Goal: Information Seeking & Learning: Compare options

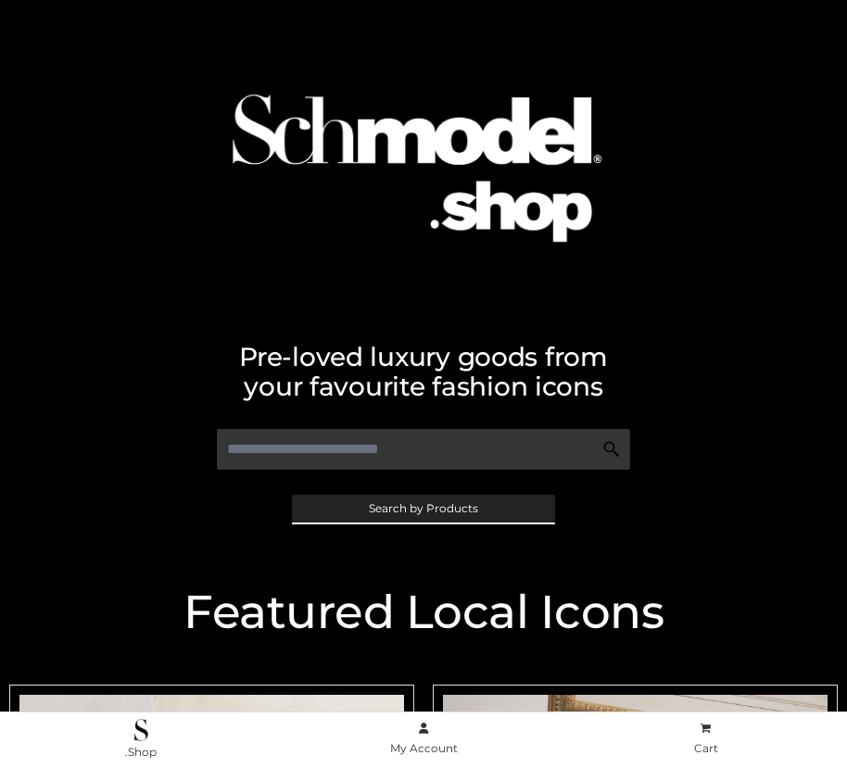
click at [423, 508] on span "Search by Products" at bounding box center [423, 508] width 109 height 11
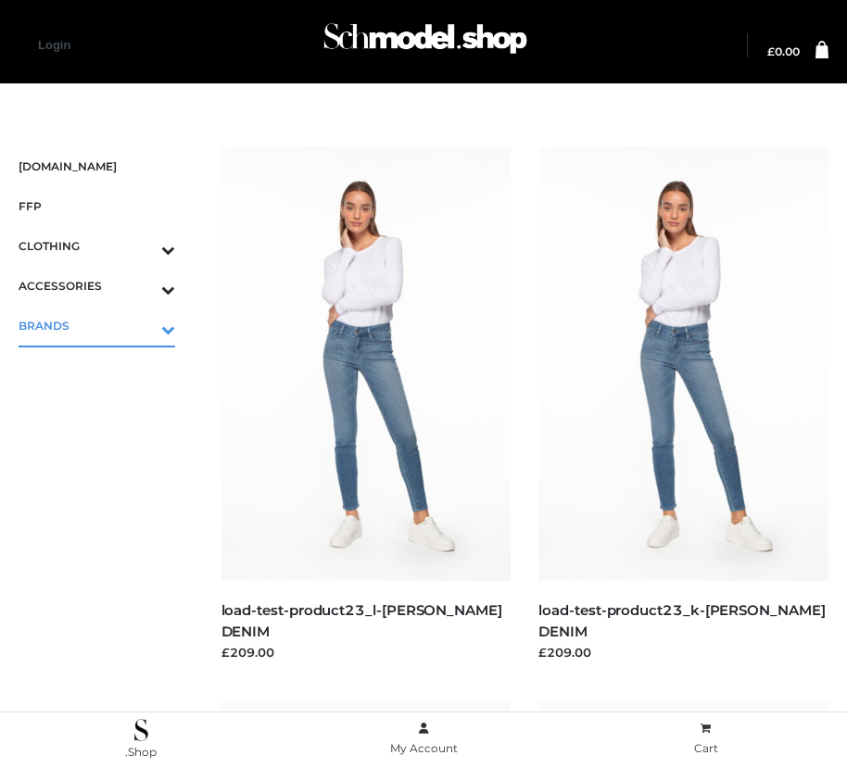
click at [142, 325] on icon "Toggle Submenu" at bounding box center [72, 329] width 208 height 21
click at [106, 365] on span "OPP SWIMWEAR" at bounding box center [106, 365] width 138 height 21
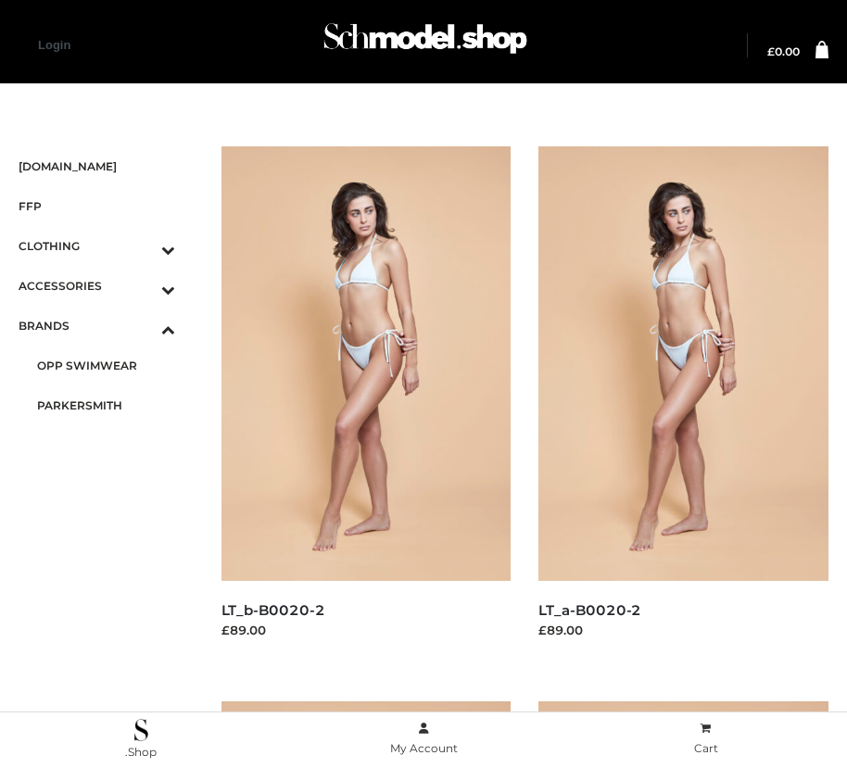
scroll to position [1686, 0]
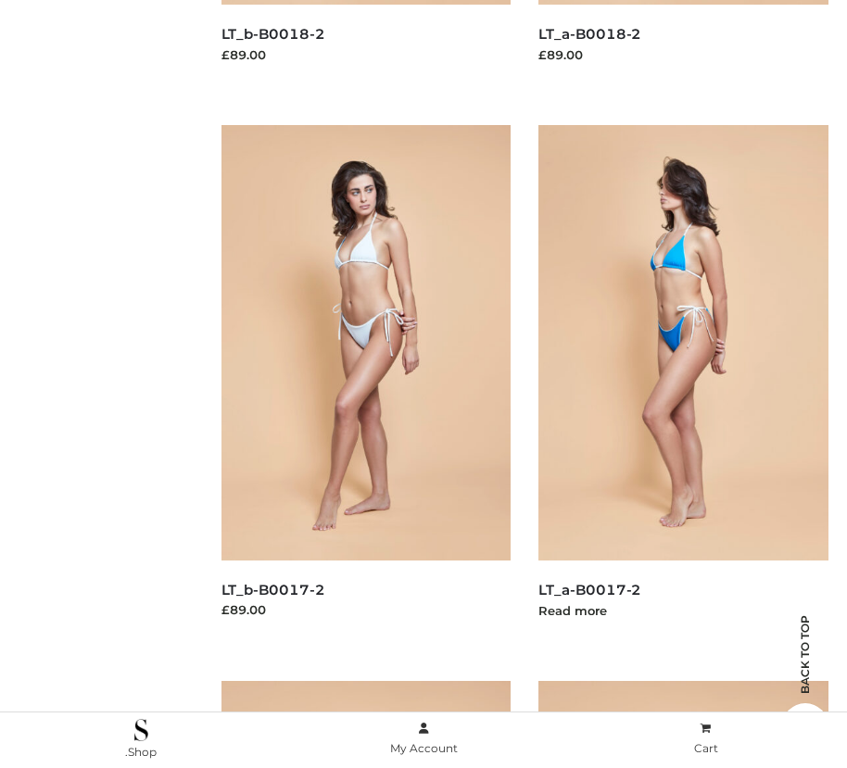
click at [683, 384] on img at bounding box center [683, 342] width 290 height 435
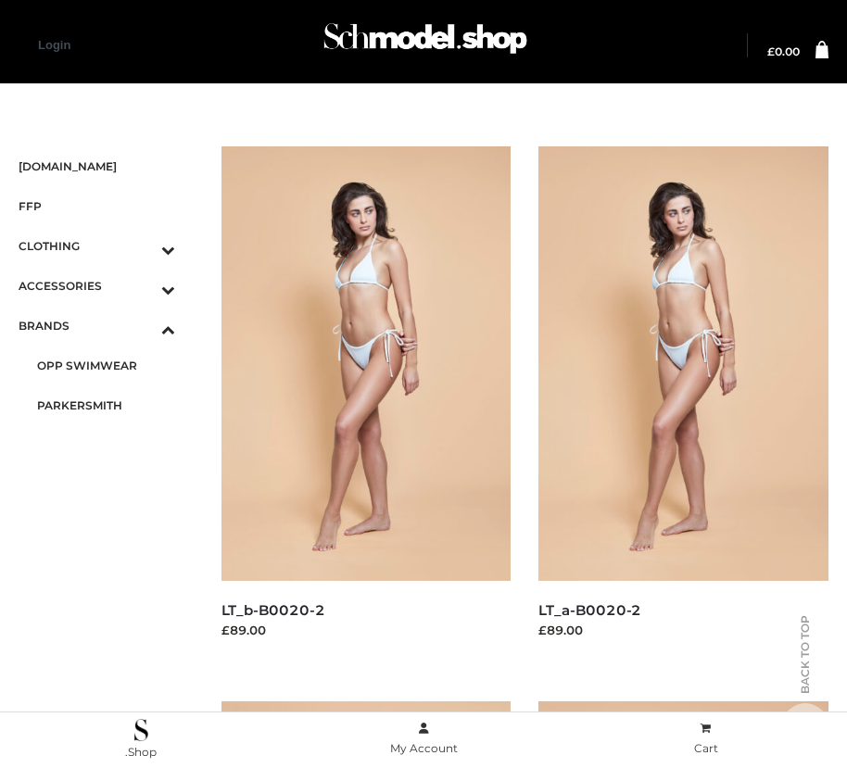
scroll to position [1131, 0]
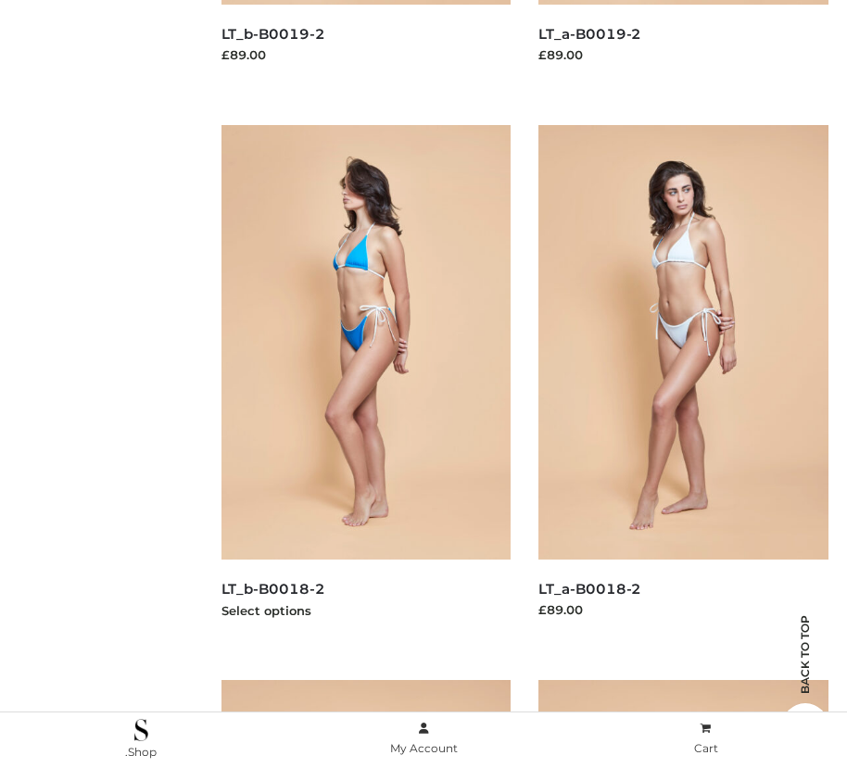
click at [365, 384] on img at bounding box center [366, 342] width 290 height 435
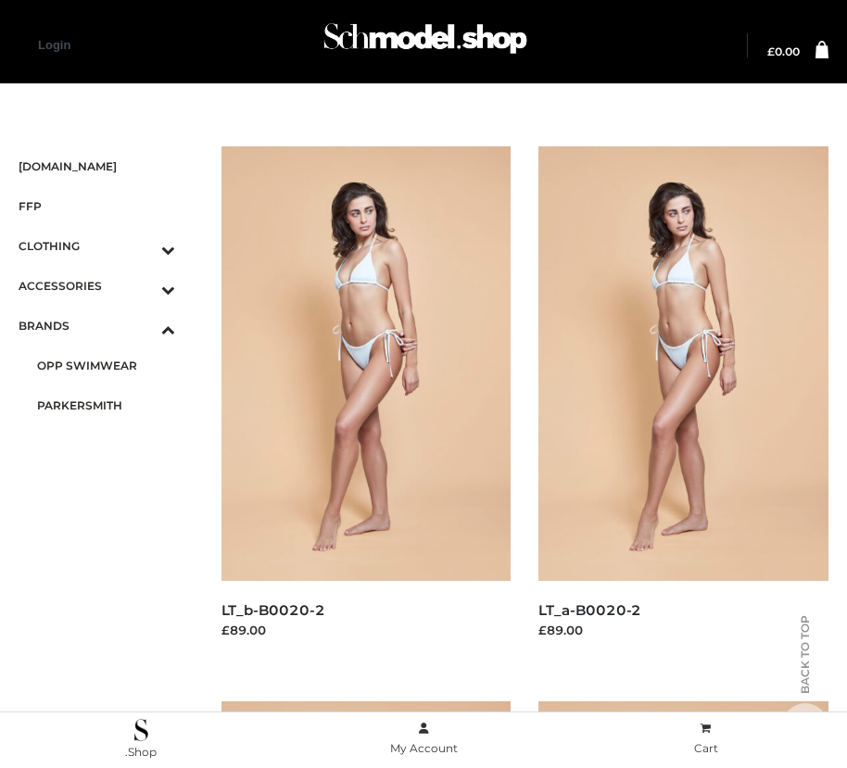
scroll to position [2242, 0]
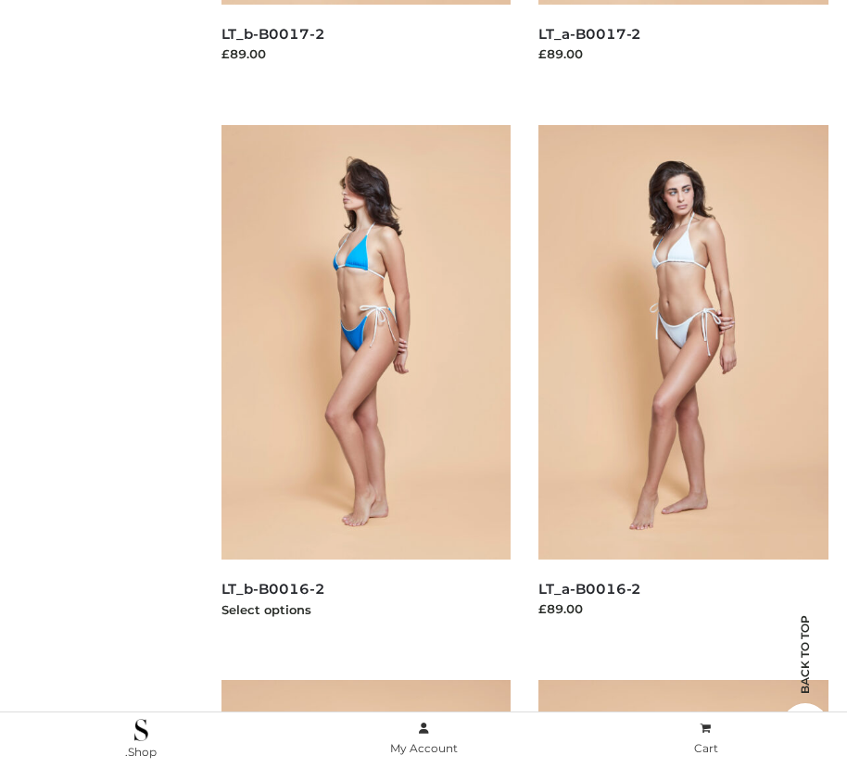
click at [365, 384] on img at bounding box center [366, 342] width 290 height 435
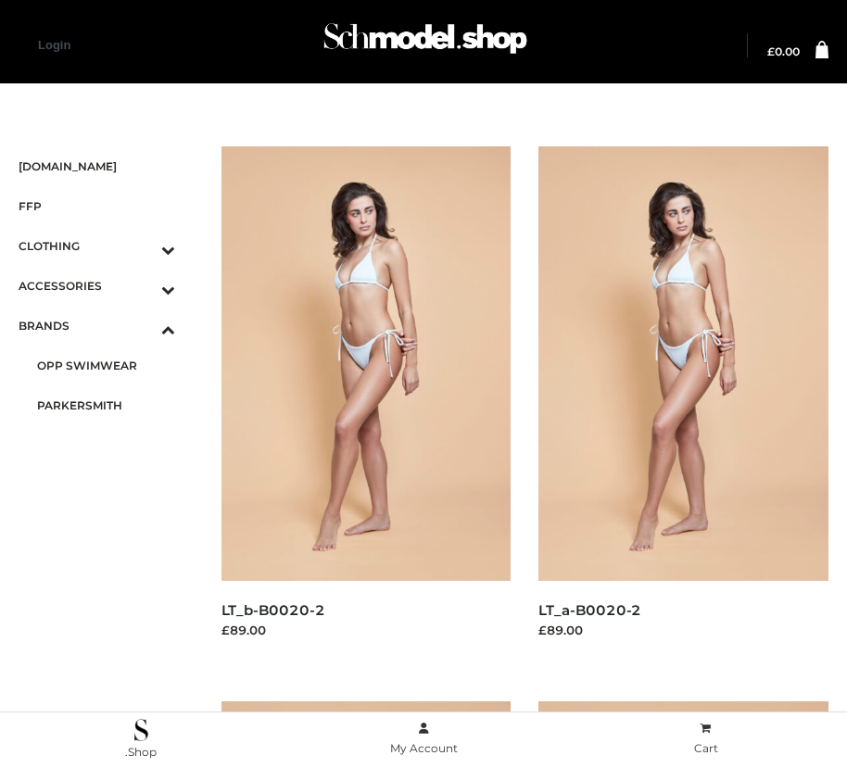
scroll to position [576, 0]
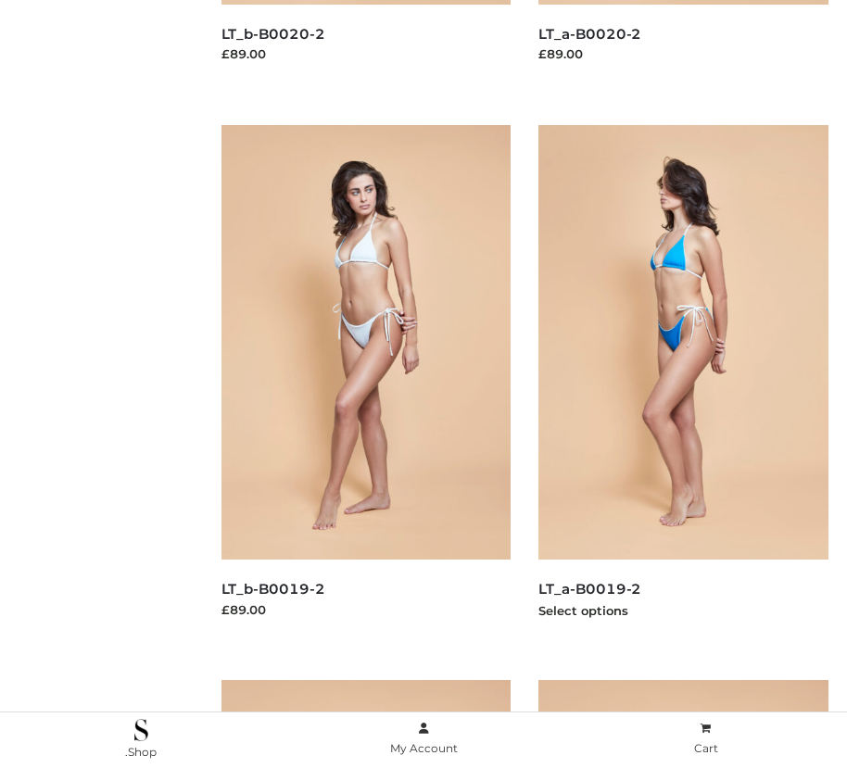
click at [683, 384] on img at bounding box center [683, 342] width 290 height 435
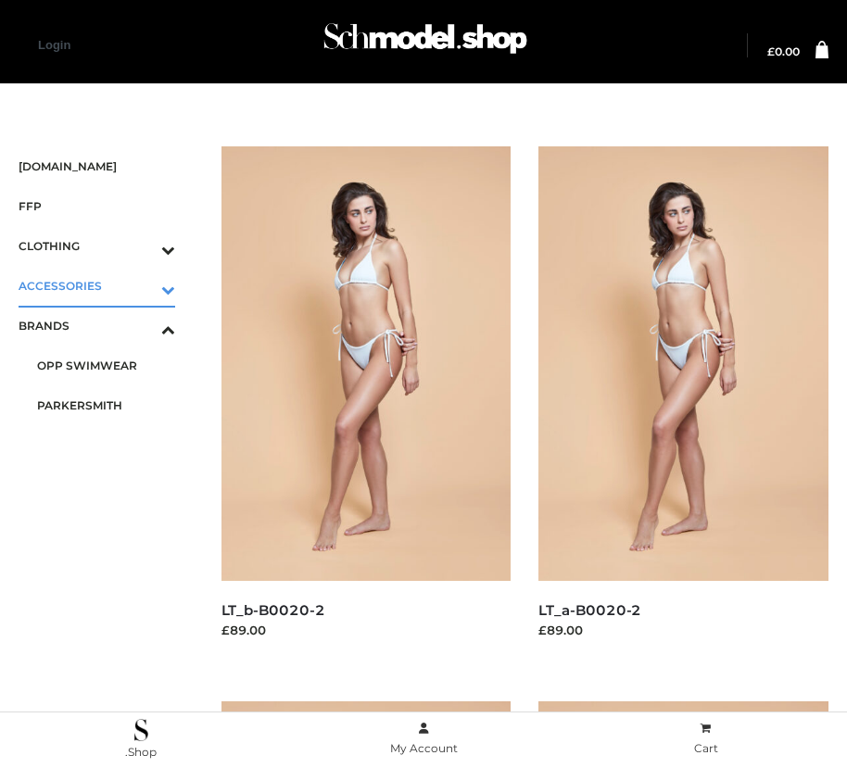
click at [142, 285] on icon "Toggle Submenu" at bounding box center [72, 289] width 208 height 21
click at [106, 365] on span "JEWELRY" at bounding box center [106, 365] width 138 height 21
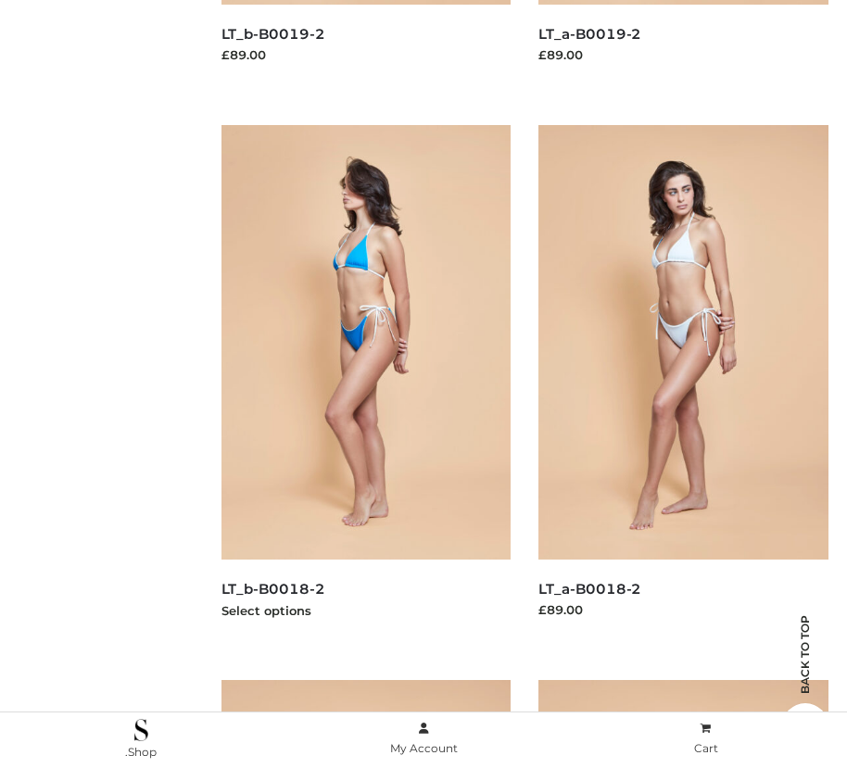
click at [365, 384] on img at bounding box center [366, 342] width 290 height 435
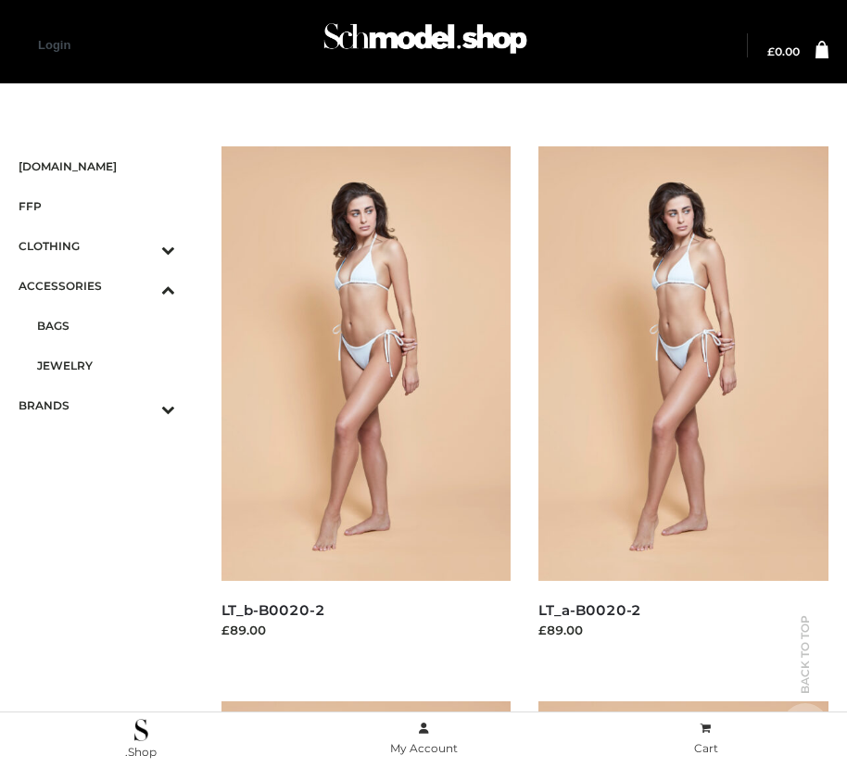
scroll to position [2797, 0]
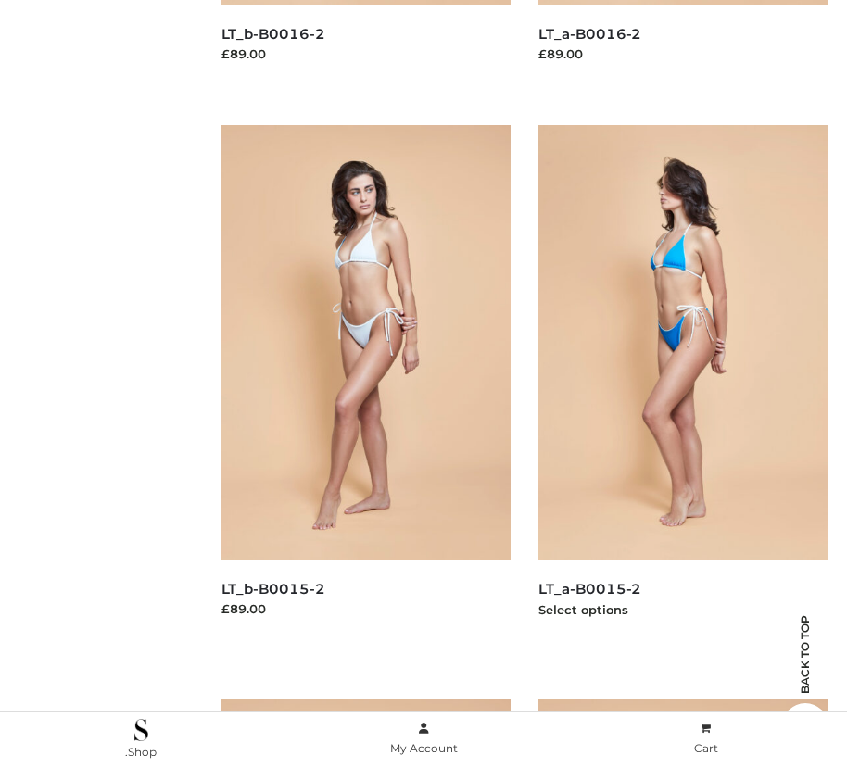
click at [683, 384] on img at bounding box center [683, 342] width 290 height 435
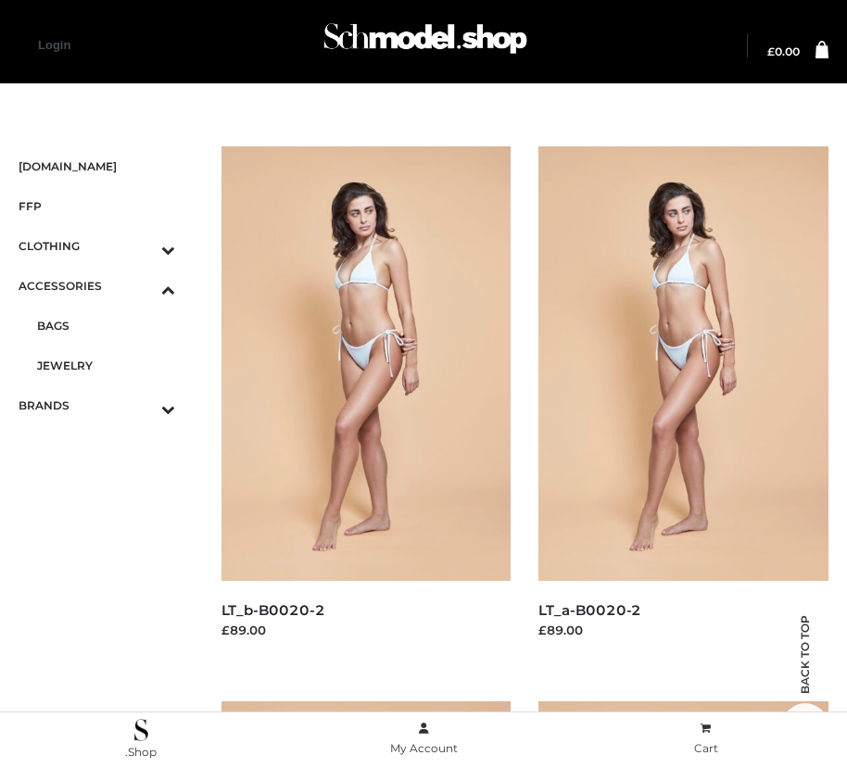
scroll to position [21, 0]
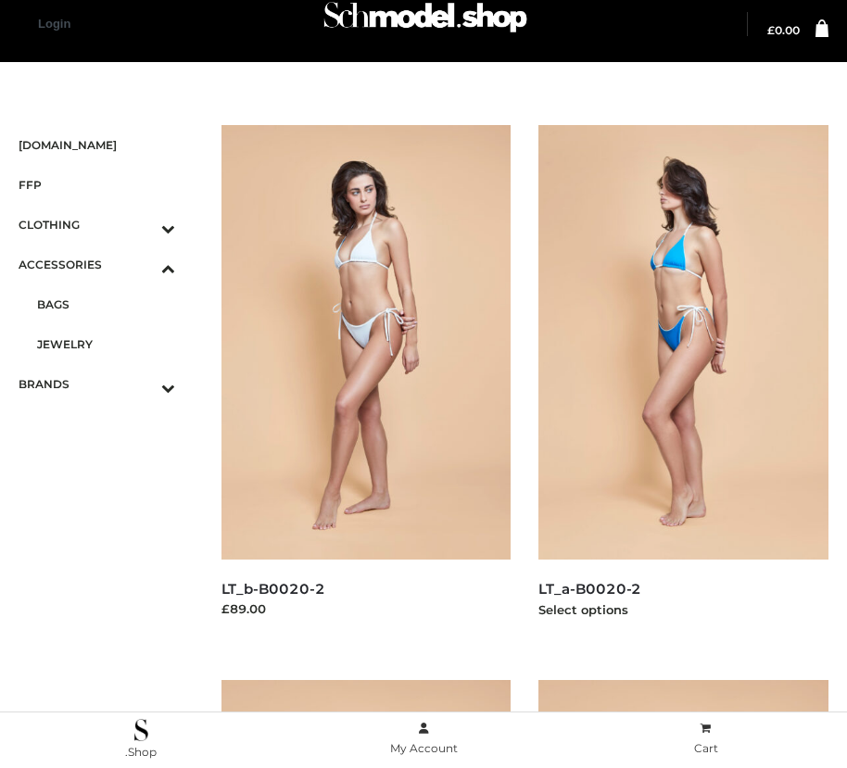
click at [683, 384] on img at bounding box center [683, 342] width 290 height 435
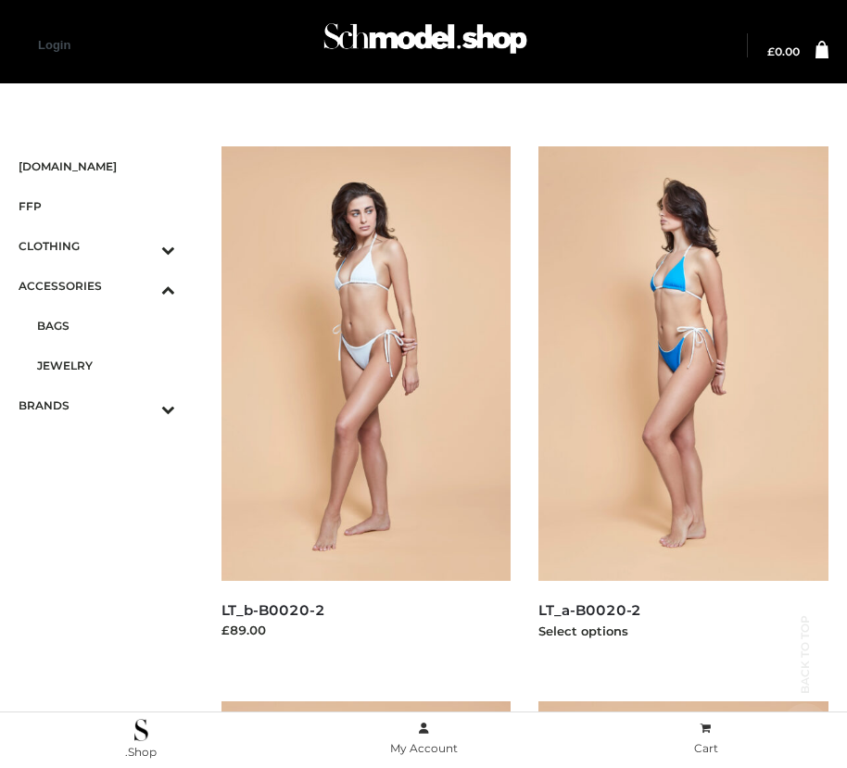
scroll to position [2242, 0]
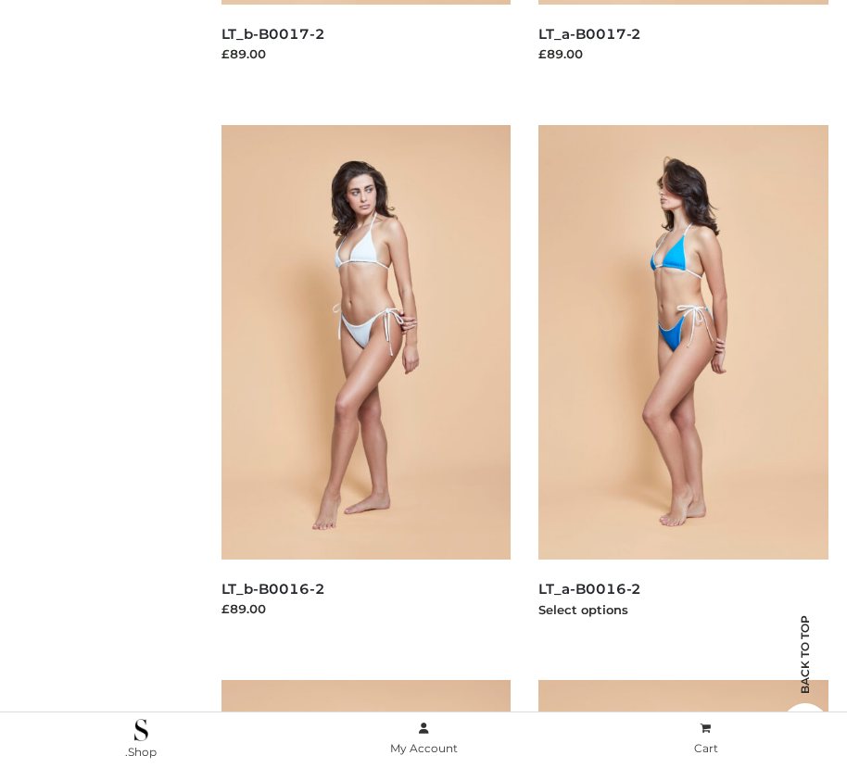
click at [683, 384] on img at bounding box center [683, 342] width 290 height 435
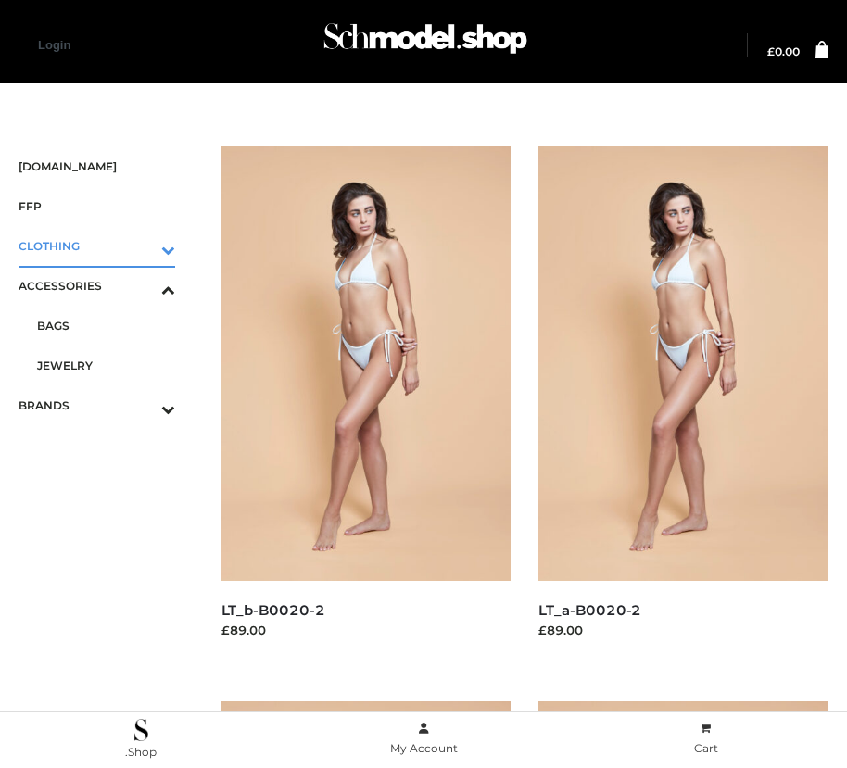
click at [142, 246] on icon "Toggle Submenu" at bounding box center [72, 249] width 208 height 21
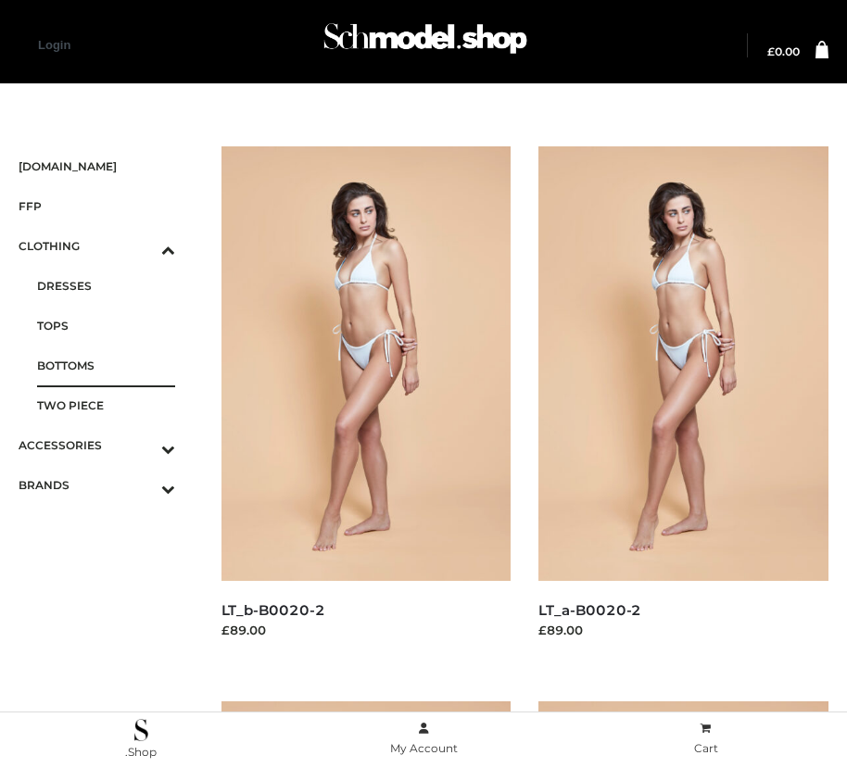
click at [106, 365] on span "BOTTOMS" at bounding box center [106, 365] width 138 height 21
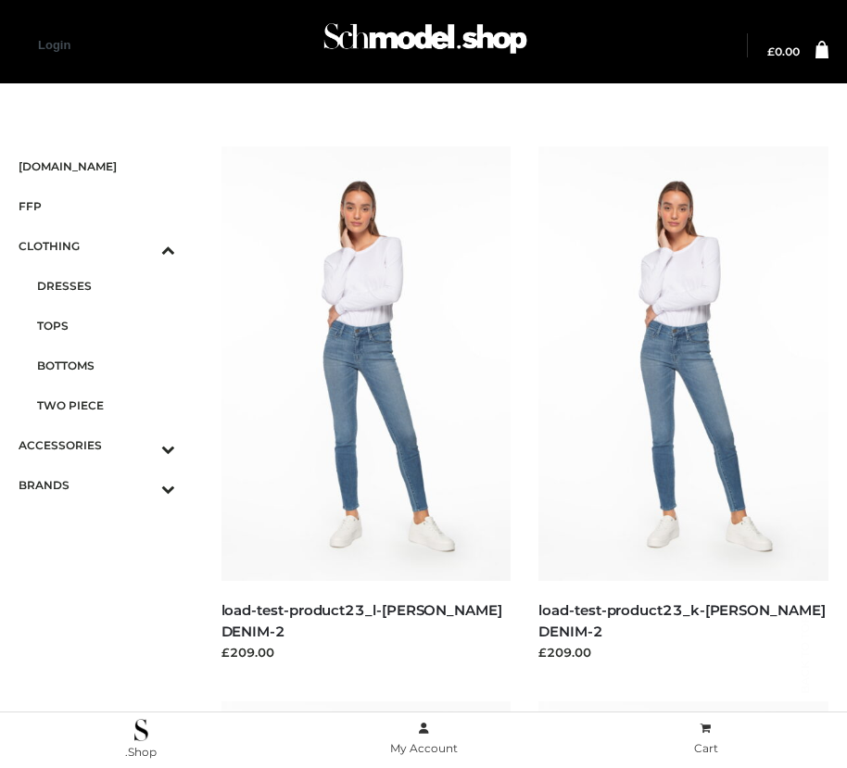
scroll to position [2797, 0]
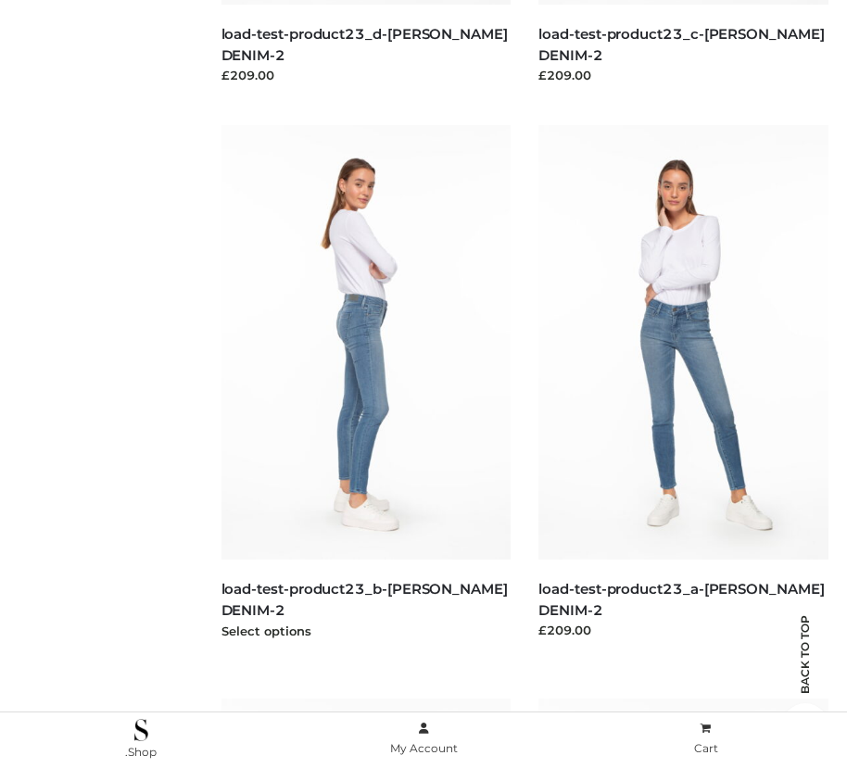
click at [365, 384] on img at bounding box center [366, 342] width 290 height 435
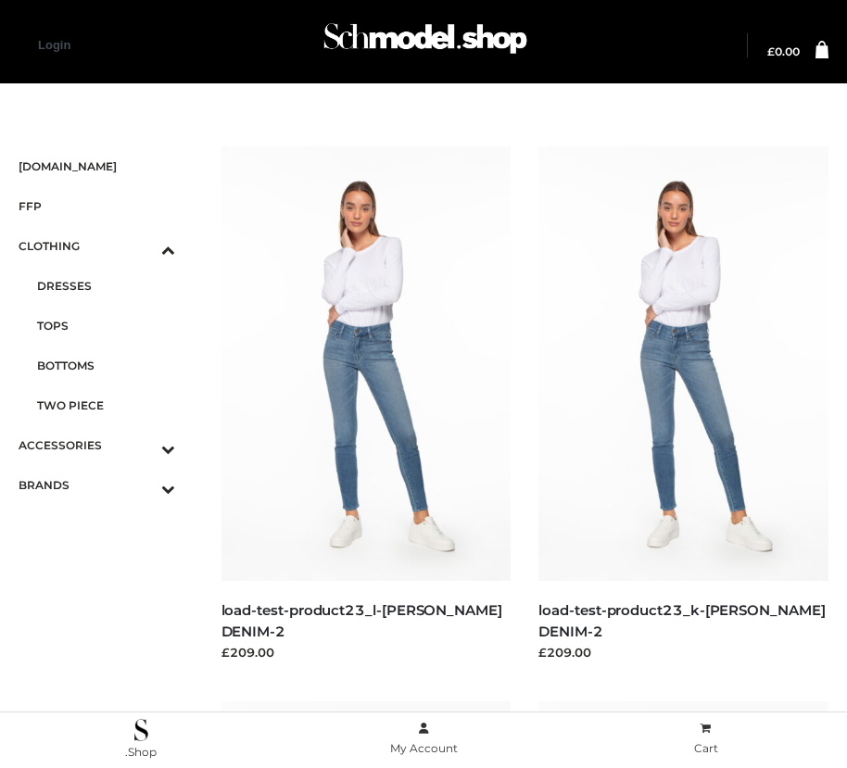
scroll to position [576, 0]
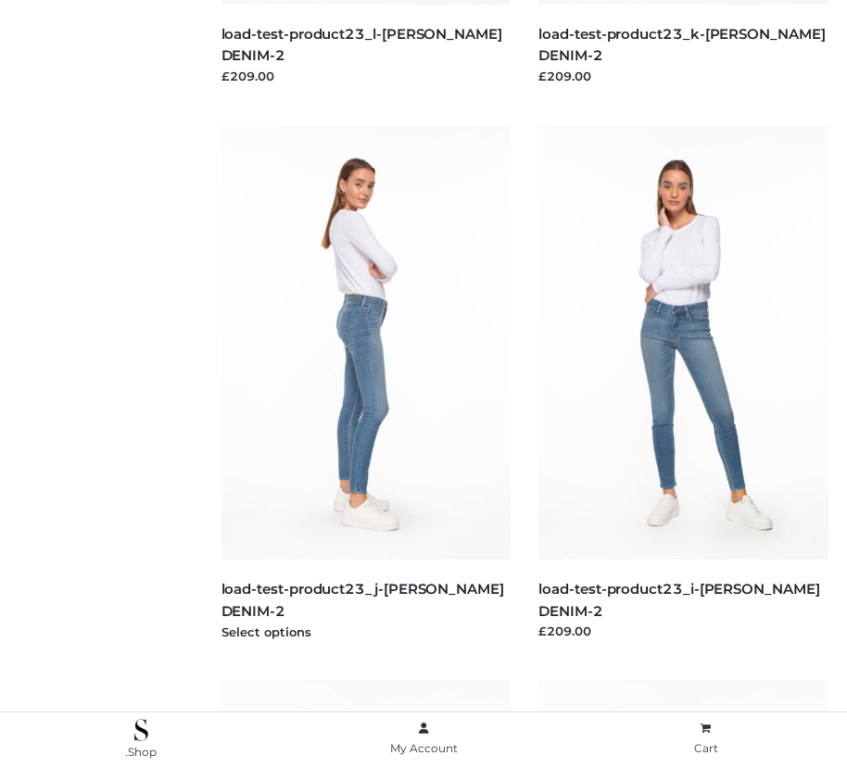
click at [365, 384] on img at bounding box center [366, 342] width 290 height 435
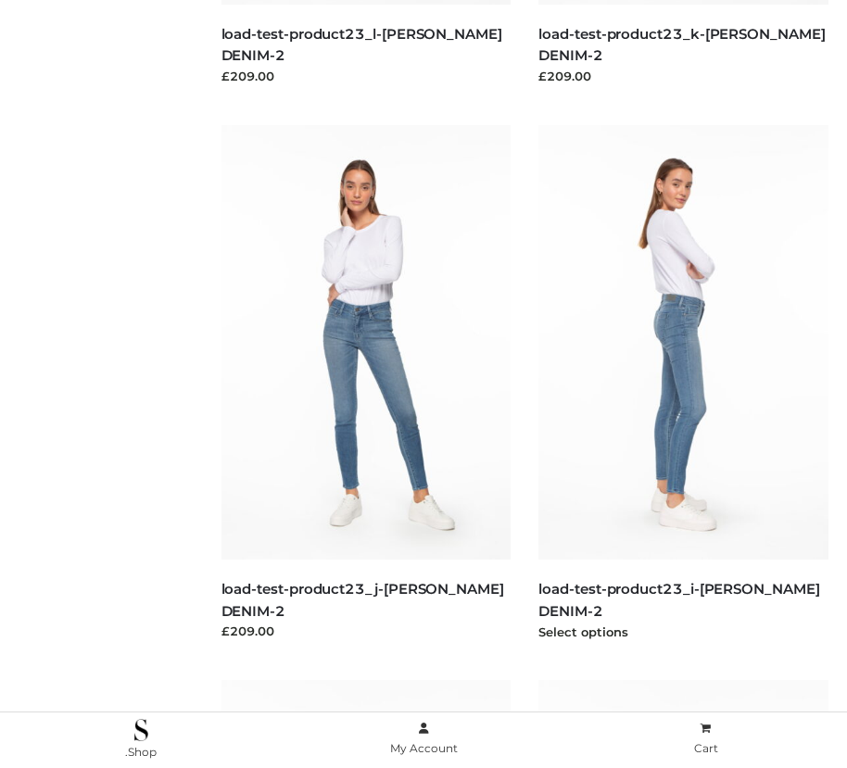
click at [683, 384] on img at bounding box center [683, 342] width 290 height 435
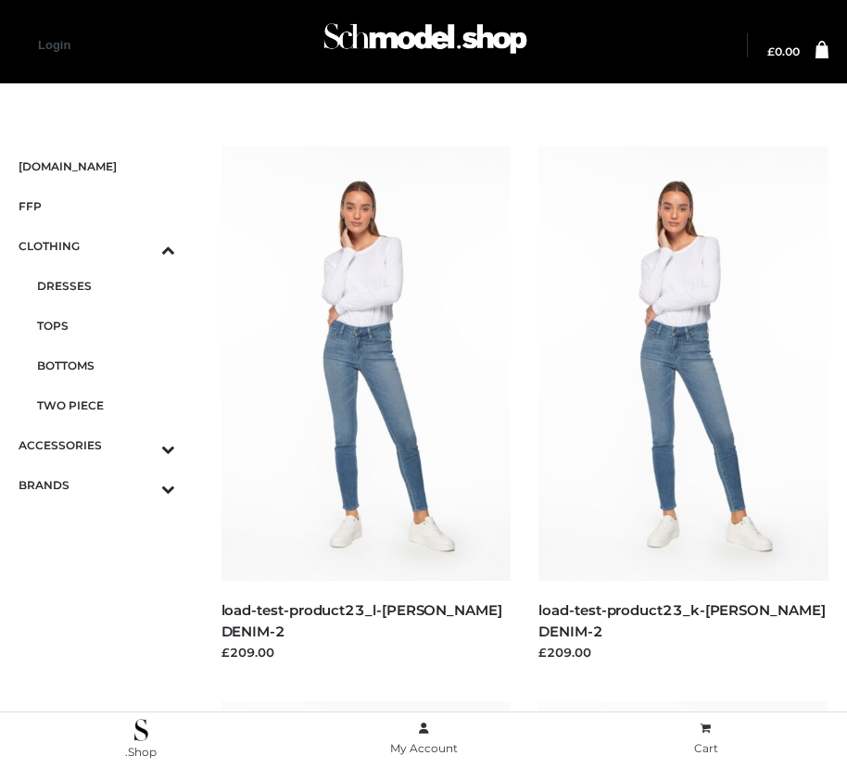
scroll to position [2242, 0]
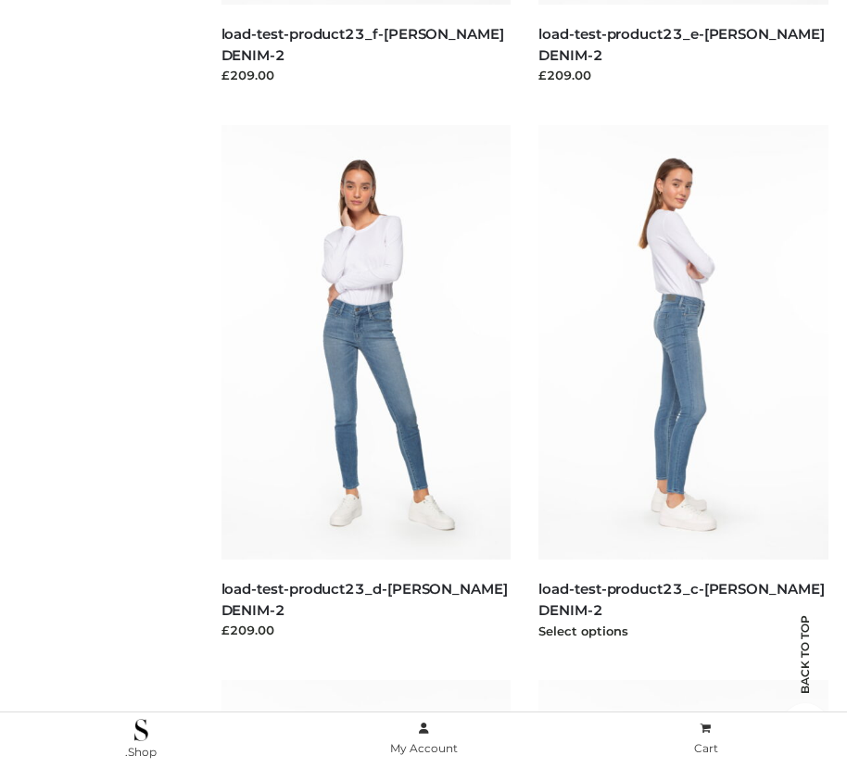
click at [683, 384] on img at bounding box center [683, 342] width 290 height 435
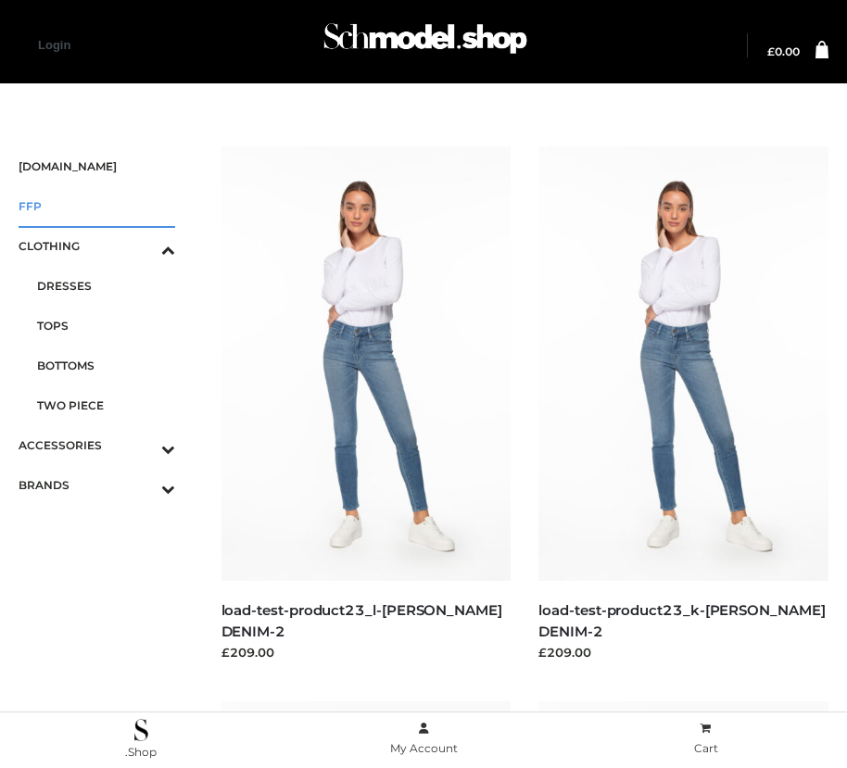
click at [96, 206] on span "FFP" at bounding box center [97, 206] width 157 height 21
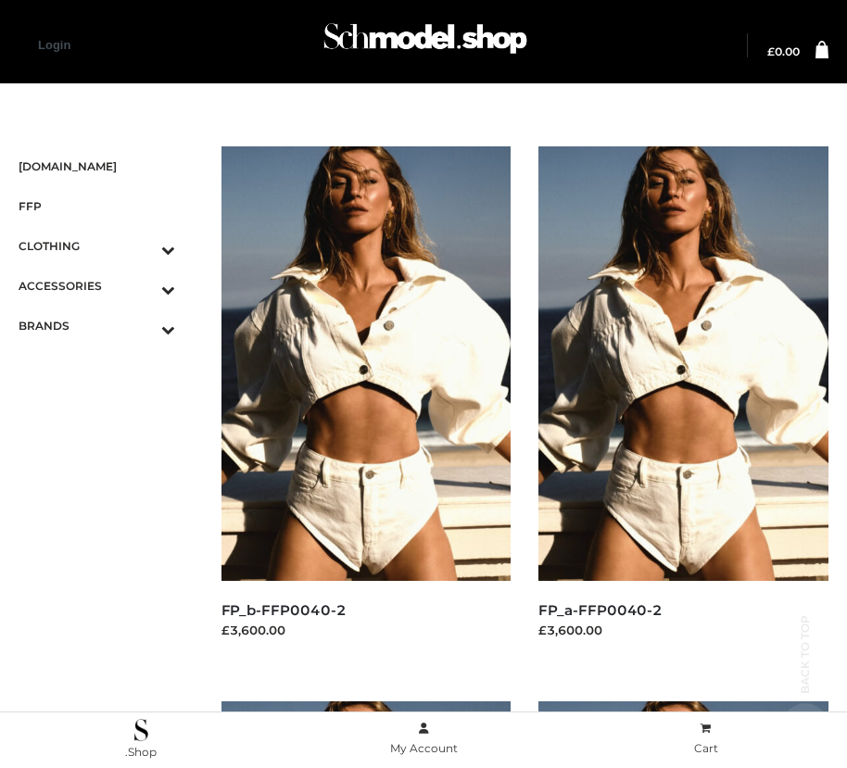
scroll to position [2242, 0]
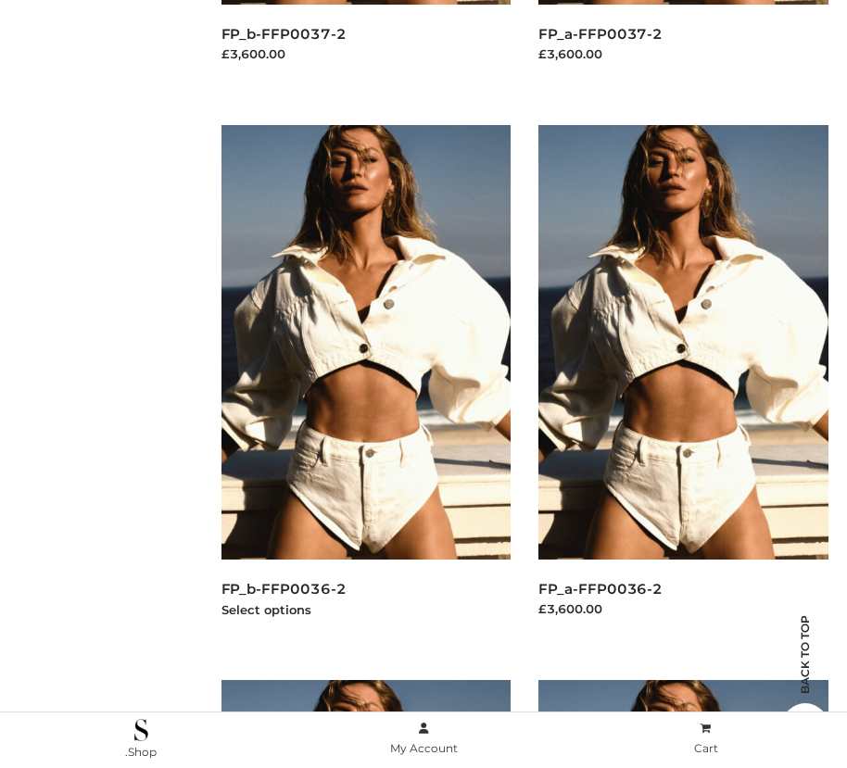
click at [365, 384] on img at bounding box center [366, 342] width 290 height 435
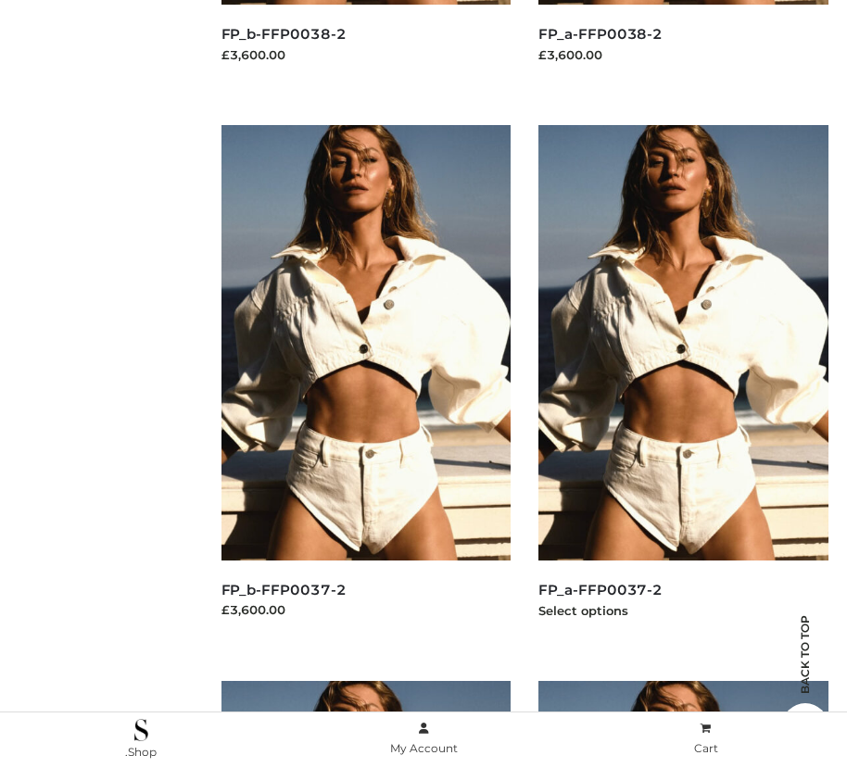
click at [683, 384] on img at bounding box center [683, 342] width 290 height 435
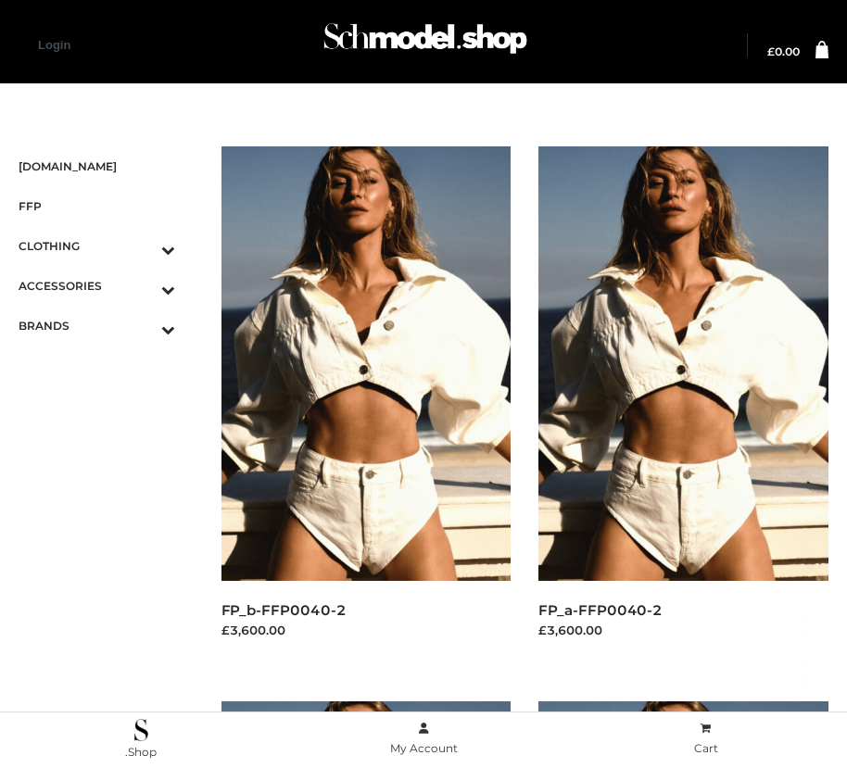
scroll to position [2797, 0]
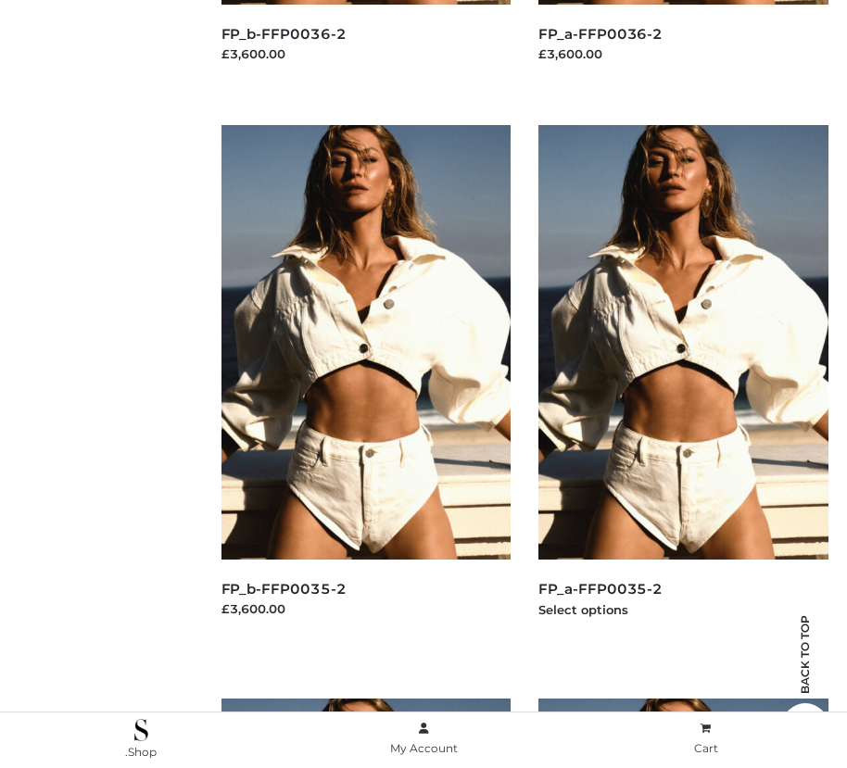
click at [683, 384] on img at bounding box center [683, 342] width 290 height 435
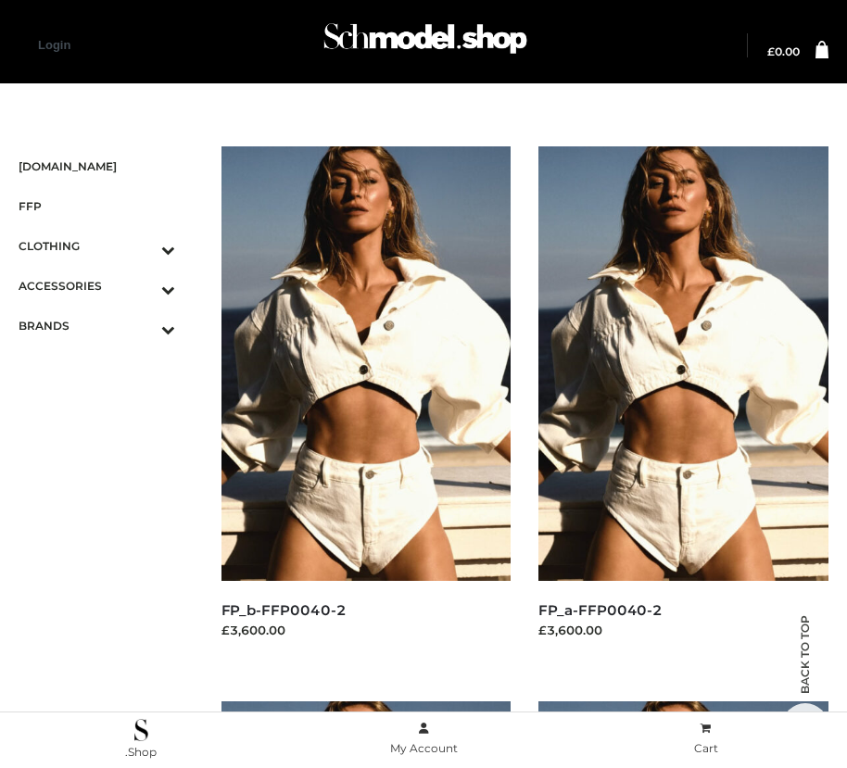
scroll to position [576, 0]
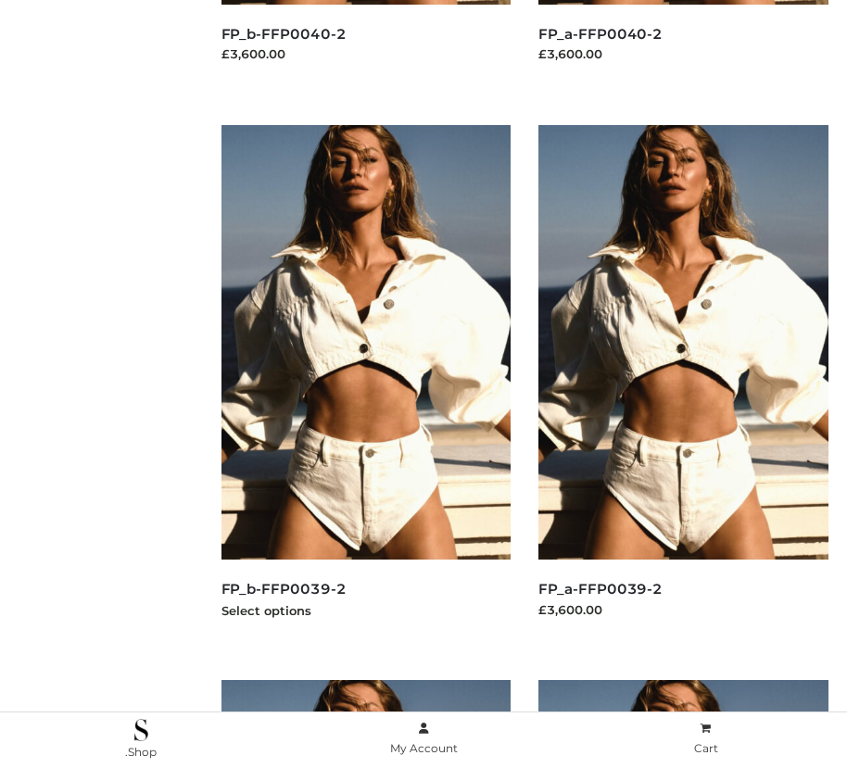
click at [365, 384] on img at bounding box center [366, 342] width 290 height 435
